Goal: Task Accomplishment & Management: Manage account settings

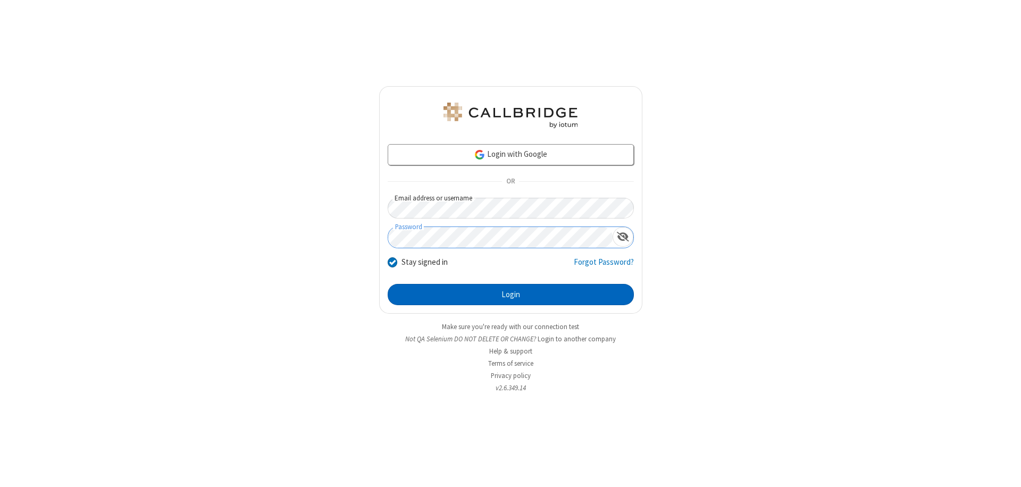
click at [511, 295] on button "Login" at bounding box center [511, 294] width 246 height 21
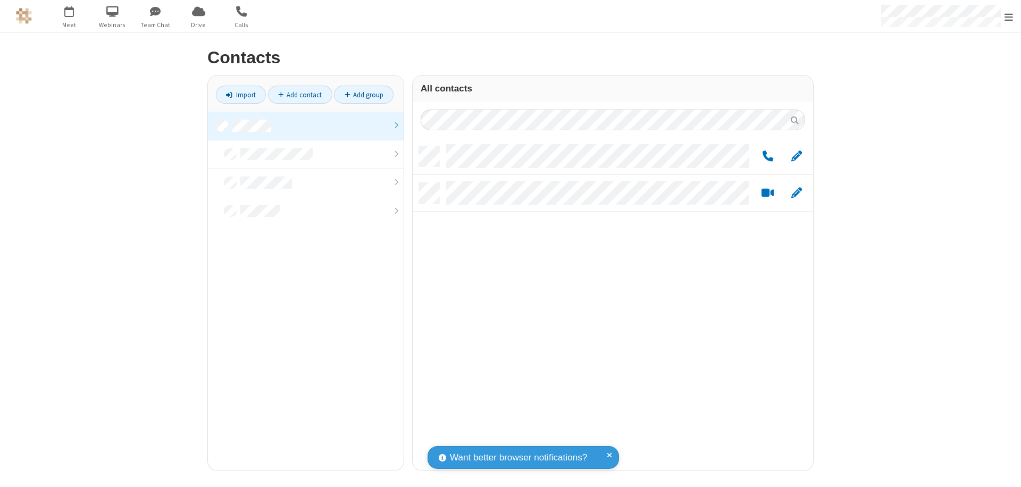
scroll to position [325, 393]
click at [306, 126] on link at bounding box center [306, 126] width 196 height 29
click at [797, 156] on span "Edit" at bounding box center [797, 156] width 11 height 13
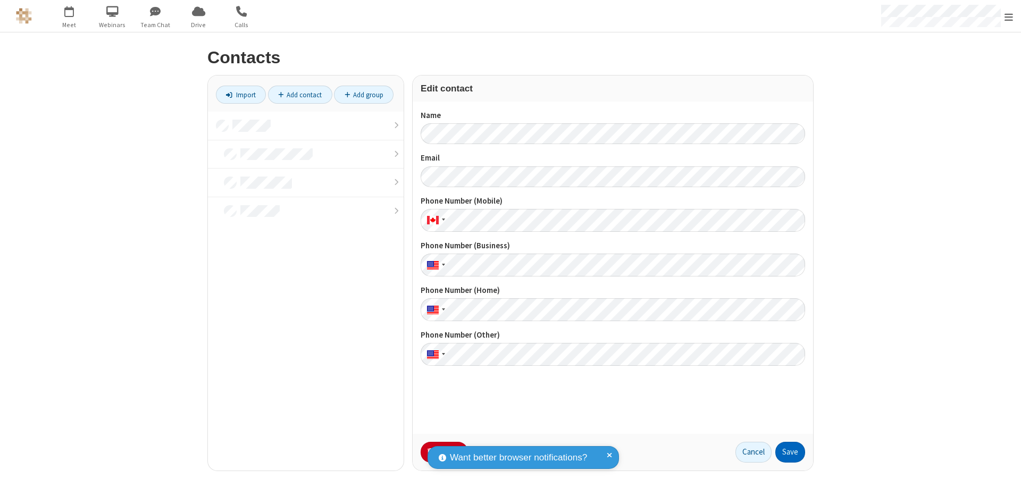
click at [791, 452] on button "Save" at bounding box center [791, 452] width 30 height 21
